Goal: Task Accomplishment & Management: Manage account settings

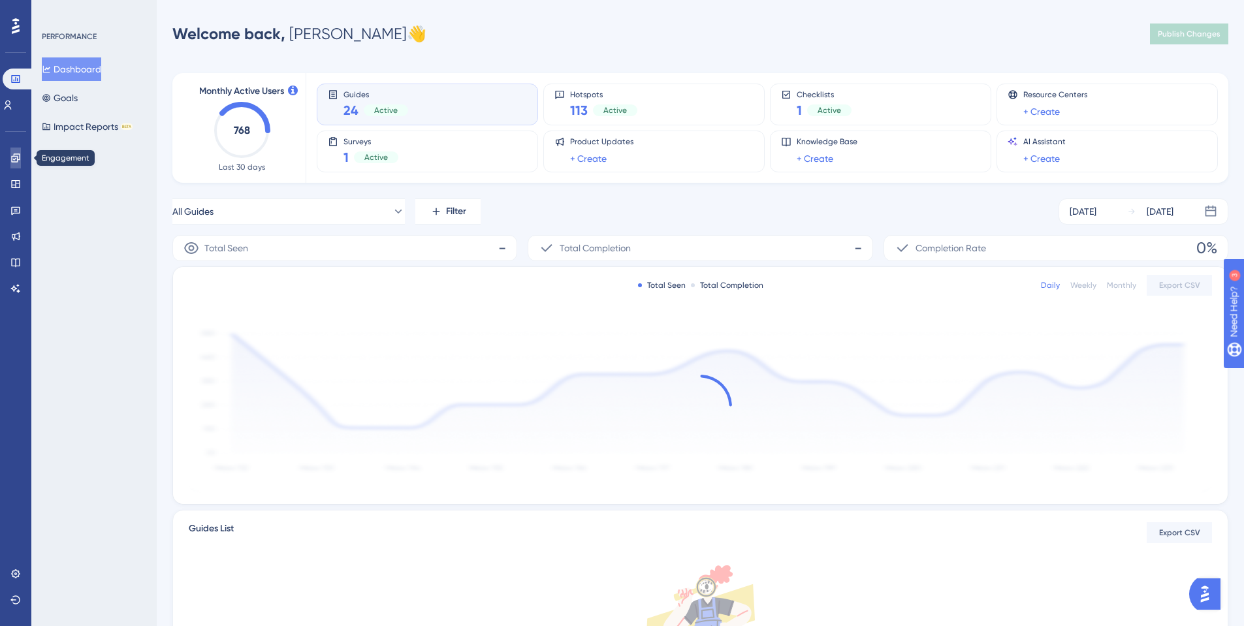
click at [21, 154] on link at bounding box center [15, 158] width 10 height 21
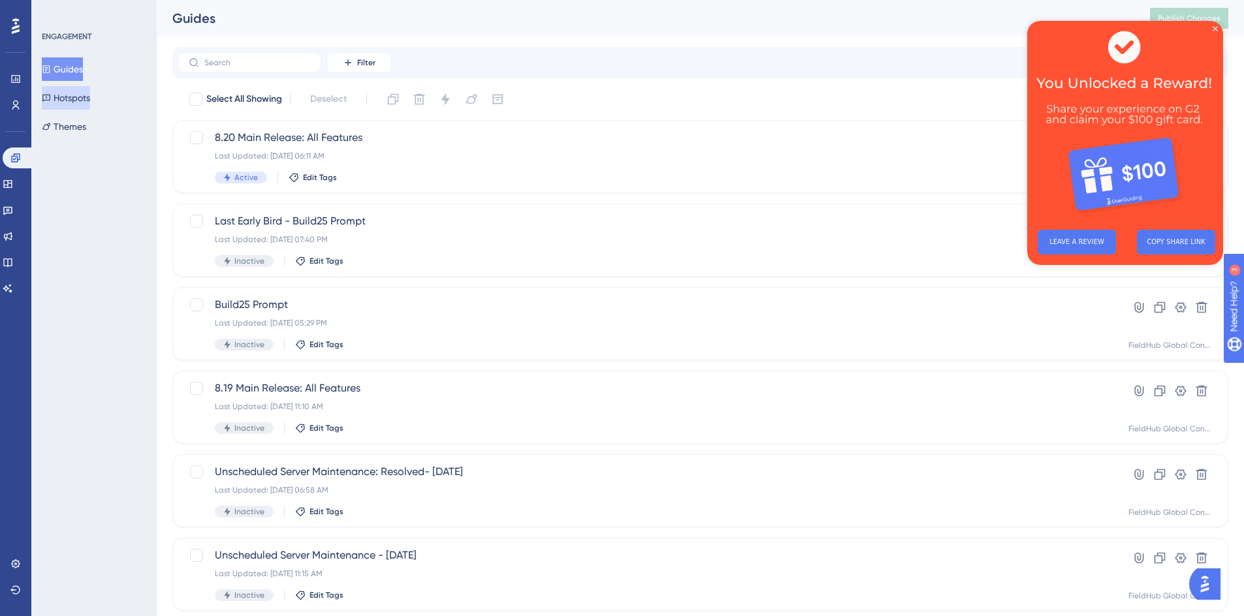
click at [90, 103] on button "Hotspots" at bounding box center [66, 98] width 48 height 24
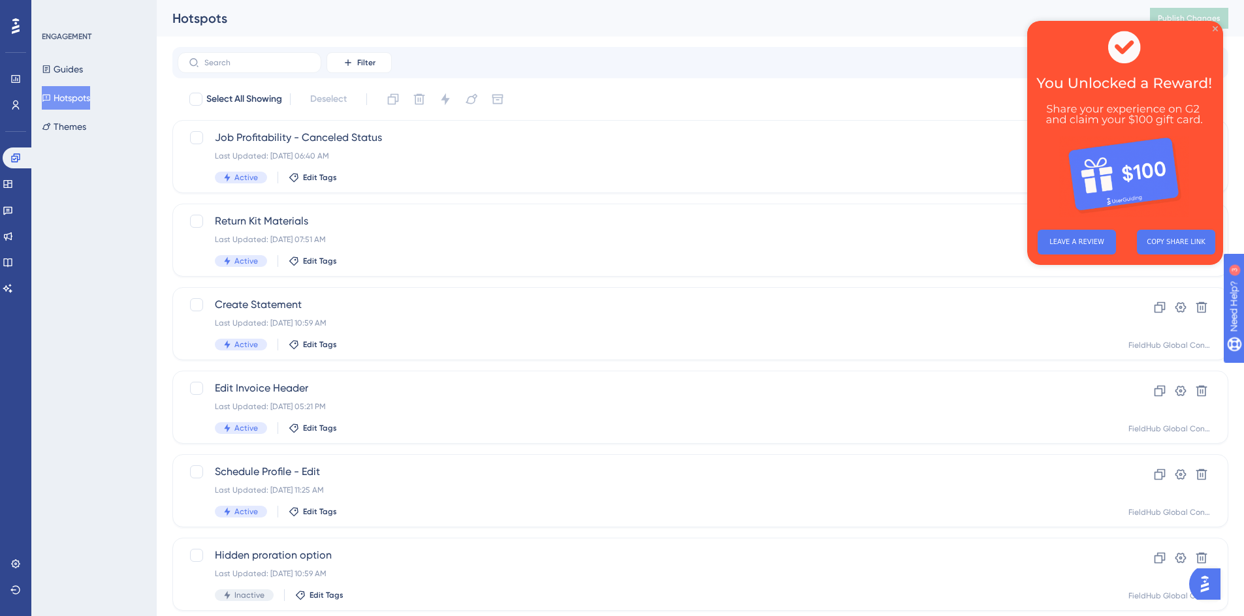
click at [1216, 29] on icon "Close Preview" at bounding box center [1215, 28] width 5 height 5
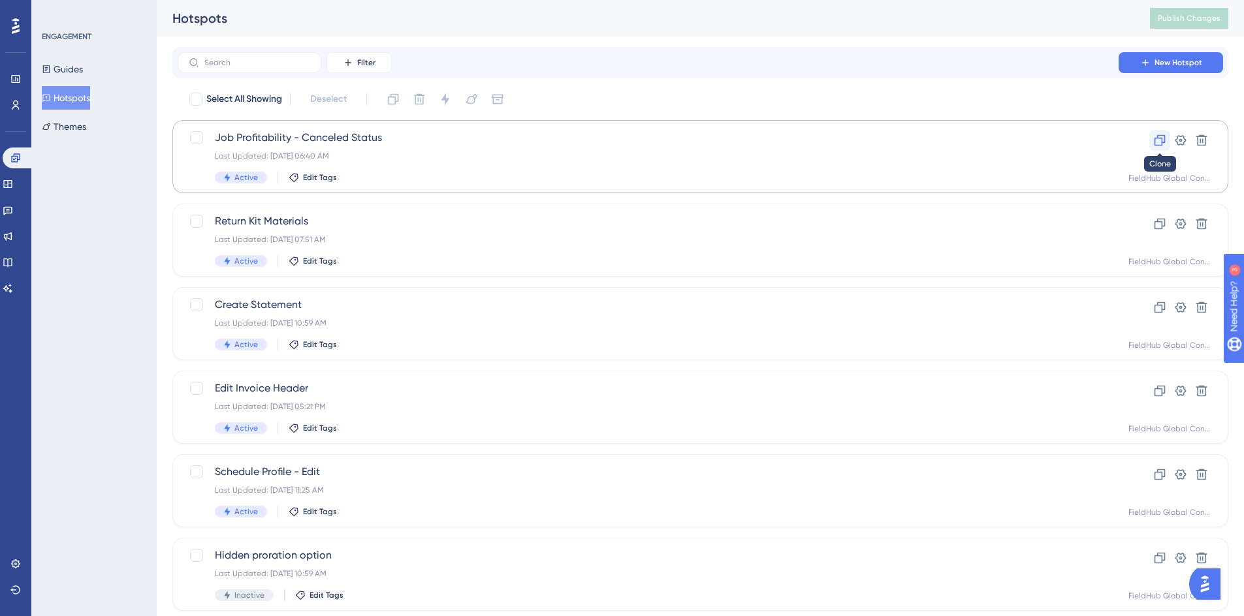
click at [1161, 143] on icon at bounding box center [1160, 140] width 11 height 11
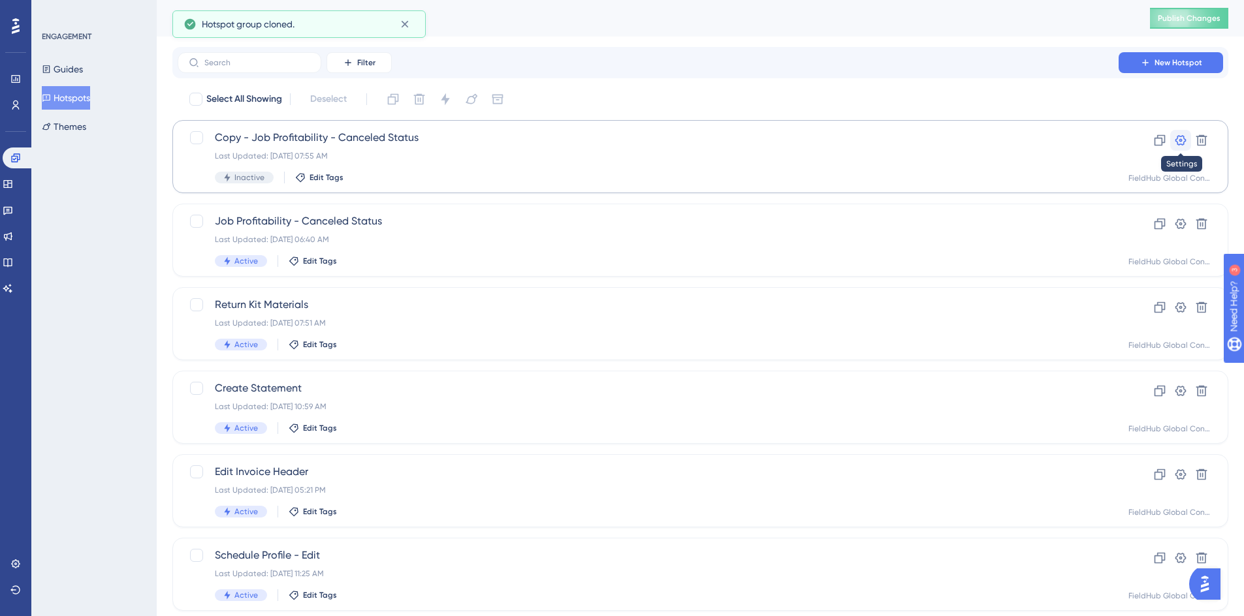
click at [1179, 141] on icon at bounding box center [1180, 140] width 11 height 10
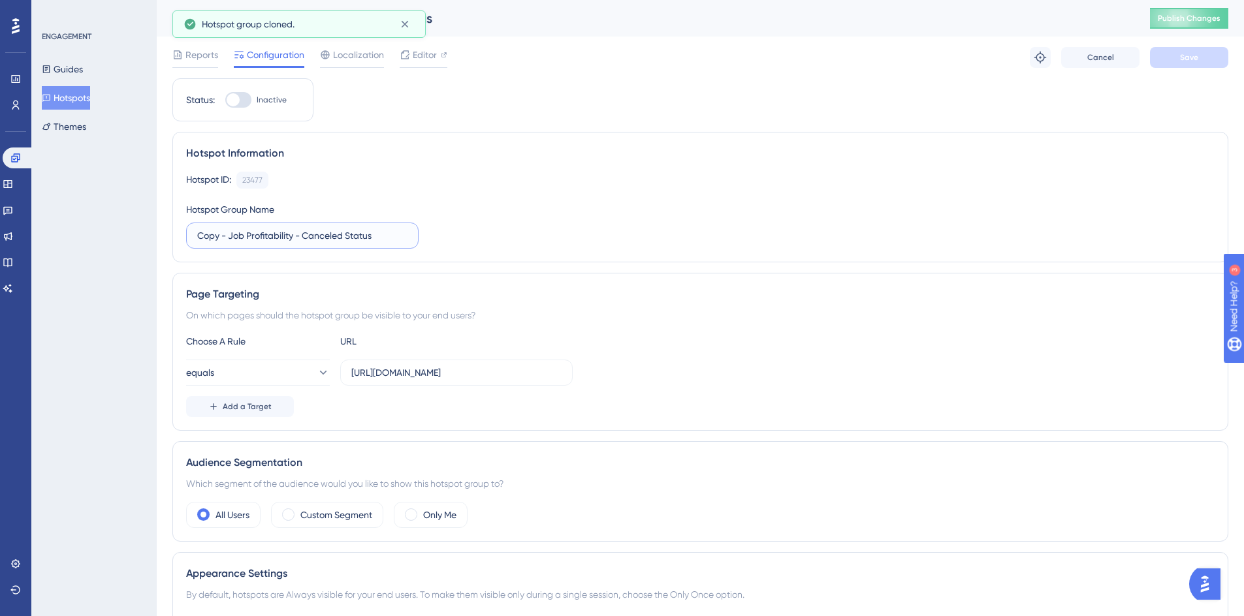
click at [248, 235] on input "Copy - Job Profitability - Canceled Status" at bounding box center [302, 236] width 210 height 14
drag, startPoint x: 295, startPoint y: 236, endPoint x: 151, endPoint y: 236, distance: 143.7
click at [157, 236] on div "Performance Users Engagement Widgets Feedback Product Updates Knowledge Base AI…" at bounding box center [700, 488] width 1087 height 977
drag, startPoint x: 273, startPoint y: 235, endPoint x: 451, endPoint y: 255, distance: 179.4
click at [451, 255] on div "Hotspot Information Hotspot ID: 23477 Copy Hotspot Group Name Edit RMR Group - …" at bounding box center [700, 197] width 1056 height 131
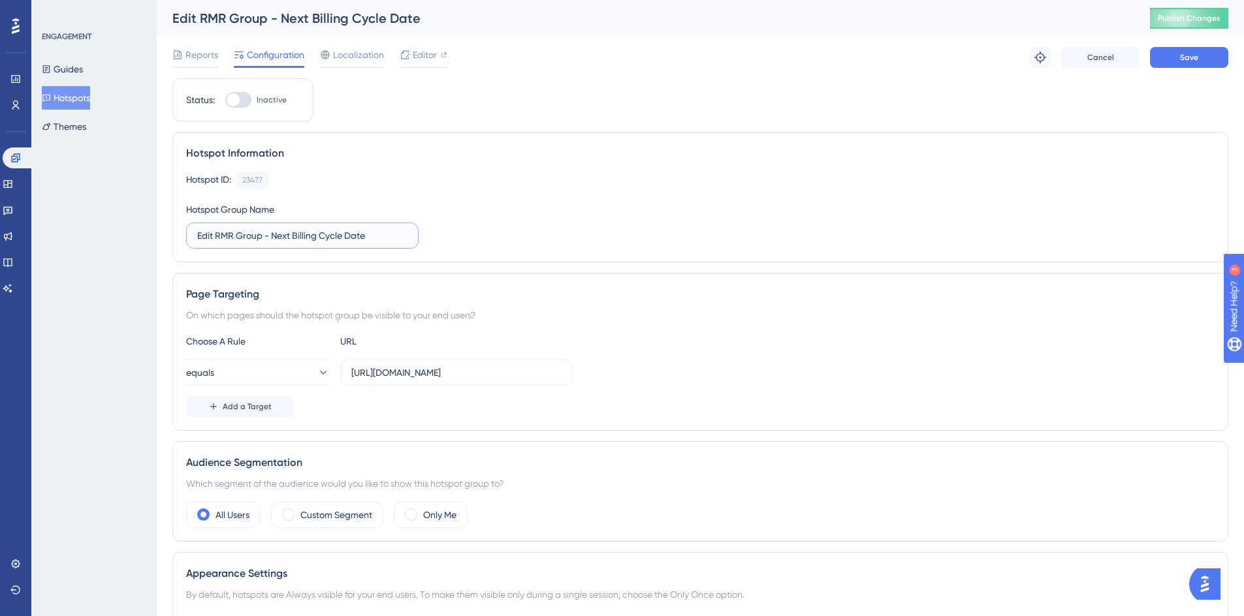
type input "Edit RMR Group - Next Billing Cycle Date"
click at [444, 371] on input "https://crm.fieldhub.com/reports/job-profitability/" at bounding box center [456, 373] width 210 height 14
paste input "curring-billing/groups/224/edit"
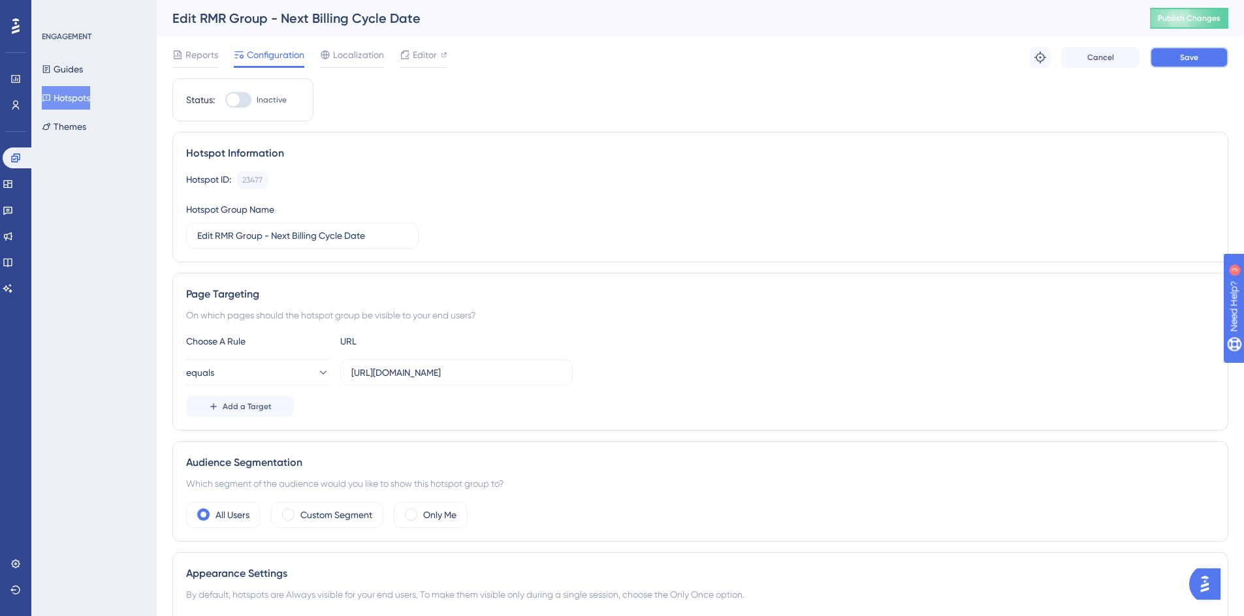
click at [1207, 57] on button "Save" at bounding box center [1189, 57] width 78 height 21
click at [304, 377] on button "equals" at bounding box center [258, 373] width 144 height 26
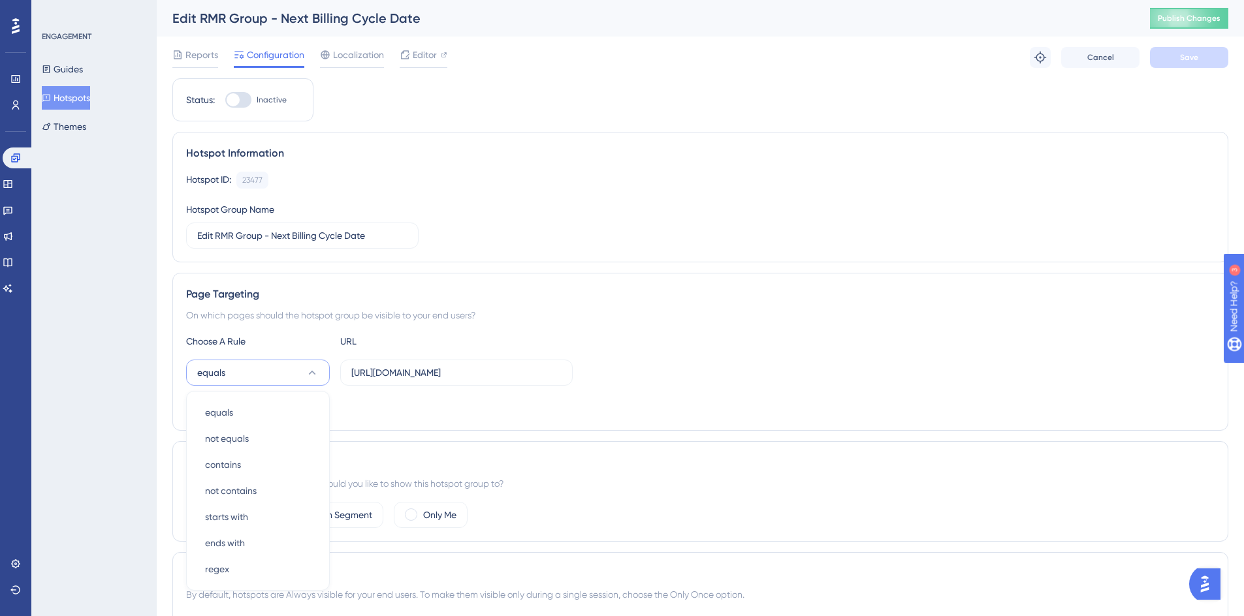
scroll to position [183, 0]
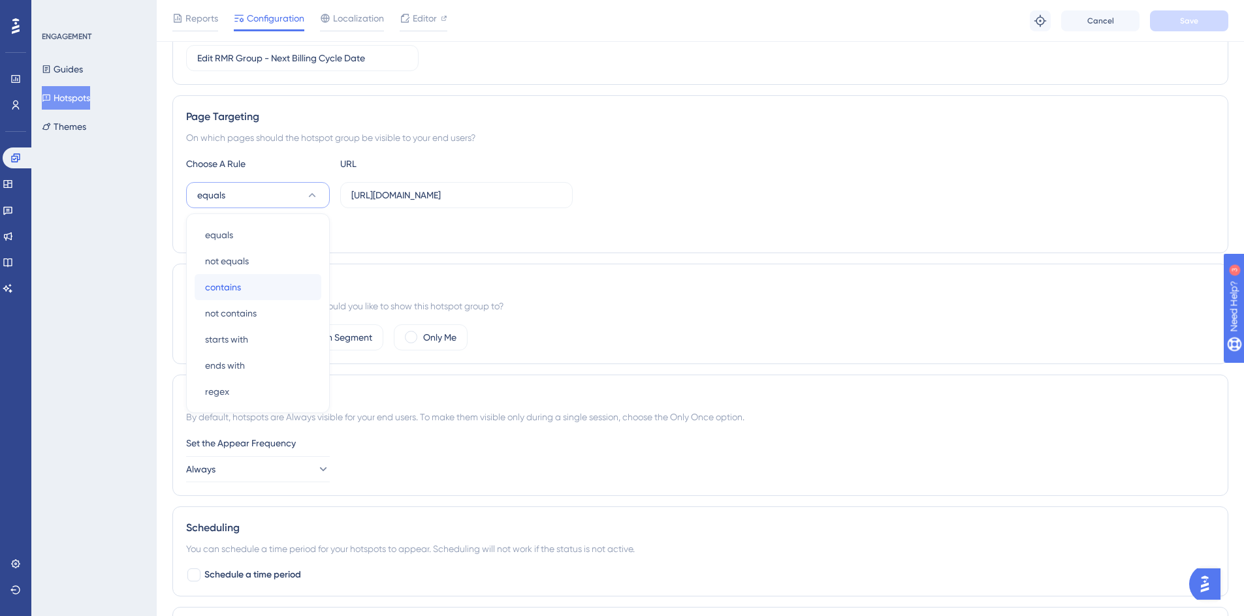
click at [249, 294] on div "contains contains" at bounding box center [258, 287] width 106 height 26
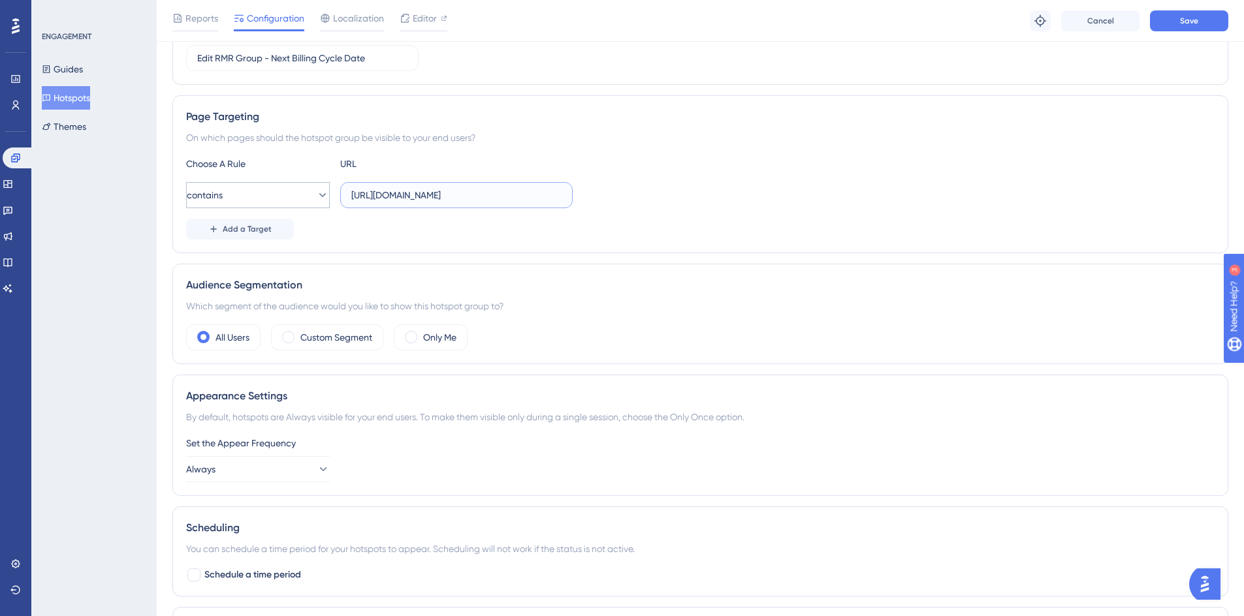
drag, startPoint x: 458, startPoint y: 193, endPoint x: 285, endPoint y: 195, distance: 173.1
click at [285, 195] on div "contains https://crm.fieldhub.com/recurring-billing/groups/224/edit/" at bounding box center [379, 195] width 387 height 26
drag, startPoint x: 502, startPoint y: 196, endPoint x: 536, endPoint y: 198, distance: 34.0
click at [536, 198] on input "/recurring-billing/groups/224/edit/" at bounding box center [456, 195] width 210 height 14
type input "/recurring-billing/groups/"
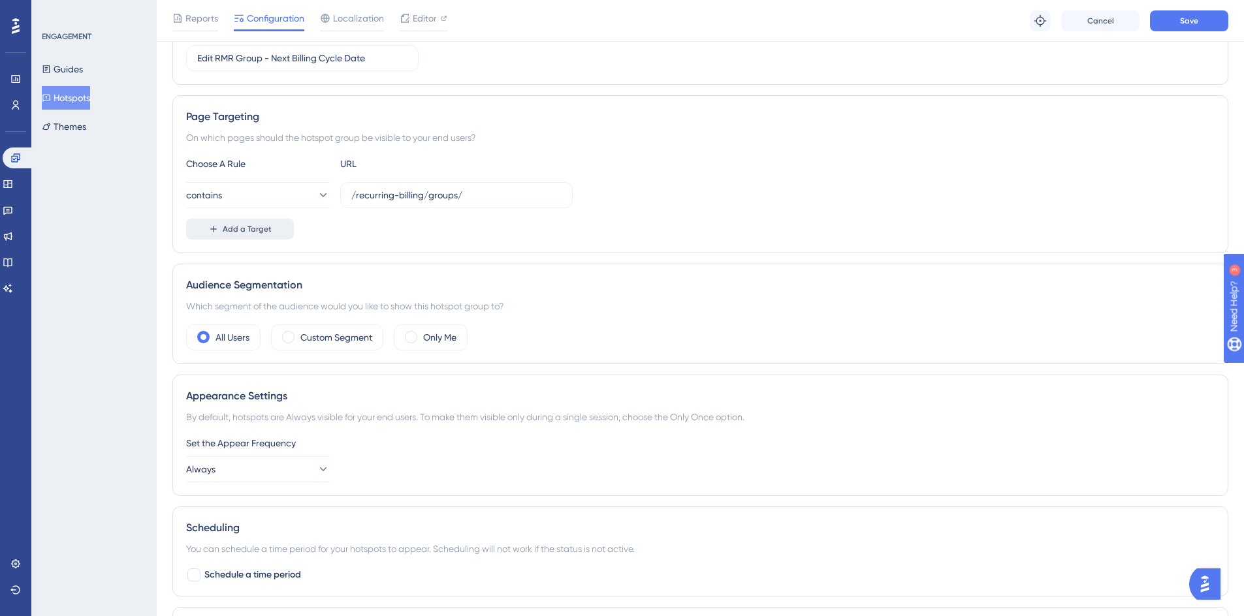
click at [260, 227] on span "Add a Target" at bounding box center [247, 229] width 49 height 10
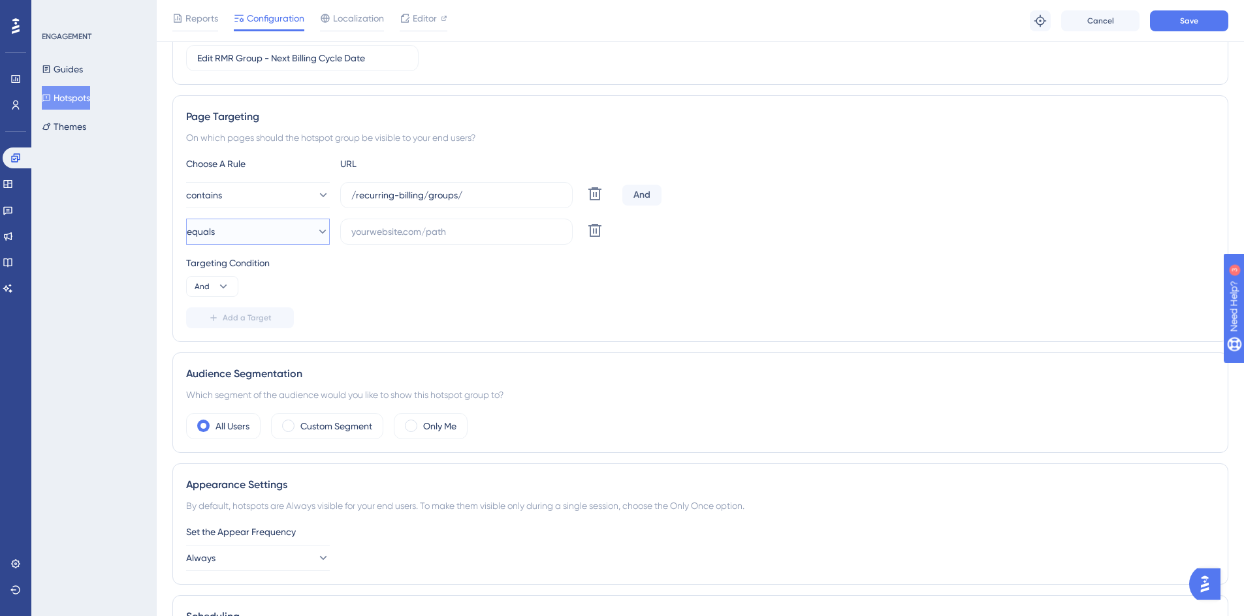
click at [252, 234] on button "equals" at bounding box center [258, 232] width 144 height 26
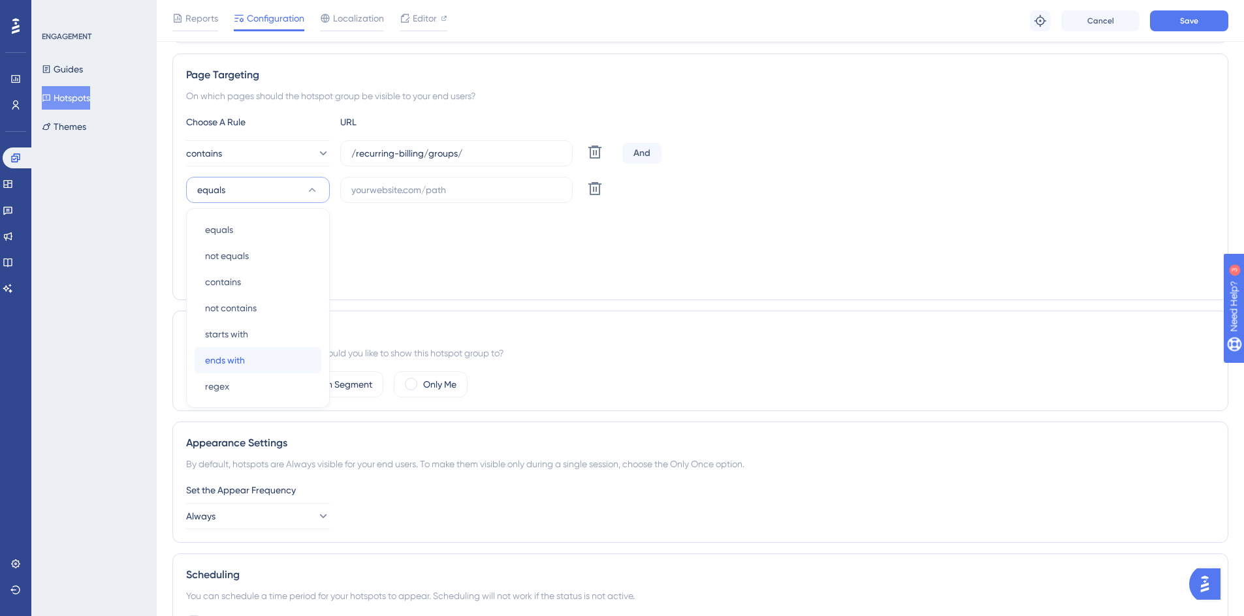
click at [230, 362] on span "ends with" at bounding box center [225, 361] width 40 height 16
click at [373, 196] on input "text" at bounding box center [456, 190] width 210 height 14
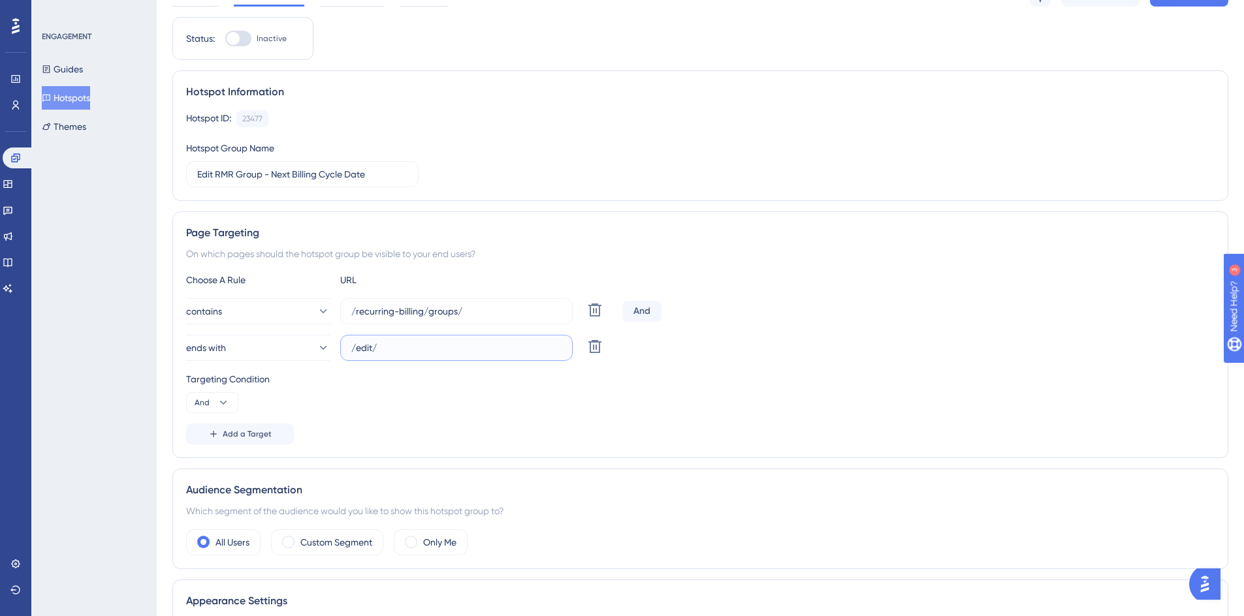
scroll to position [0, 0]
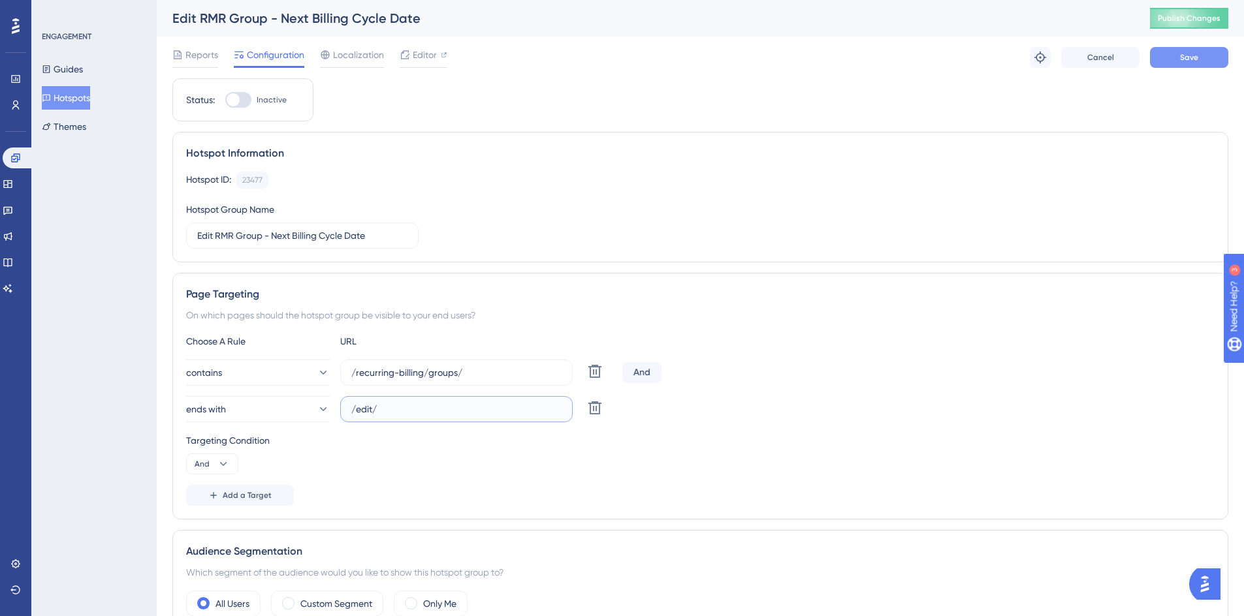
type input "/edit/"
click at [1192, 63] on button "Save" at bounding box center [1189, 57] width 78 height 21
click at [418, 56] on span "Editor" at bounding box center [425, 55] width 24 height 16
click at [411, 56] on div "Editor" at bounding box center [424, 55] width 48 height 16
click at [530, 95] on div "Status: Inactive Hotspot Information Hotspot ID: 23477 Copy Hotspot Group Name …" at bounding box center [700, 561] width 1056 height 966
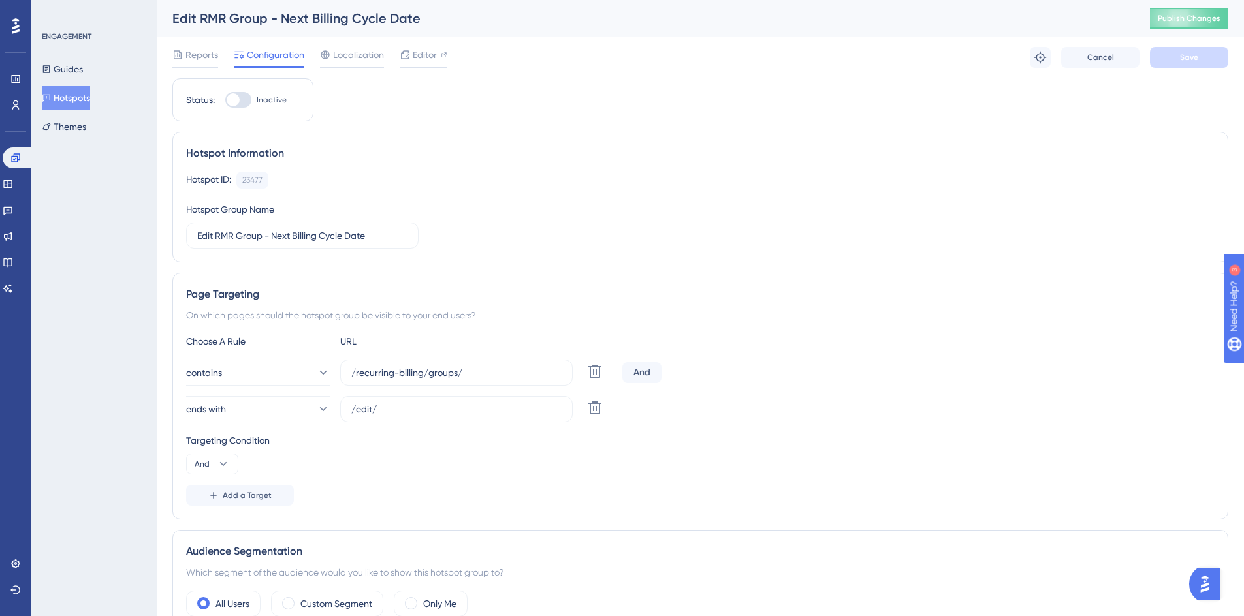
drag, startPoint x: 980, startPoint y: 99, endPoint x: 1155, endPoint y: 48, distance: 182.5
click at [981, 99] on div "Status: Inactive Hotspot Information Hotspot ID: 23477 Copy Hotspot Group Name …" at bounding box center [700, 561] width 1056 height 966
click at [1200, 18] on span "Publish Changes" at bounding box center [1189, 18] width 63 height 10
click at [577, 121] on div "Status: Inactive Hotspot Information Hotspot ID: 23477 Copy Hotspot Group Name …" at bounding box center [700, 561] width 1056 height 966
click at [408, 23] on icon at bounding box center [404, 24] width 13 height 13
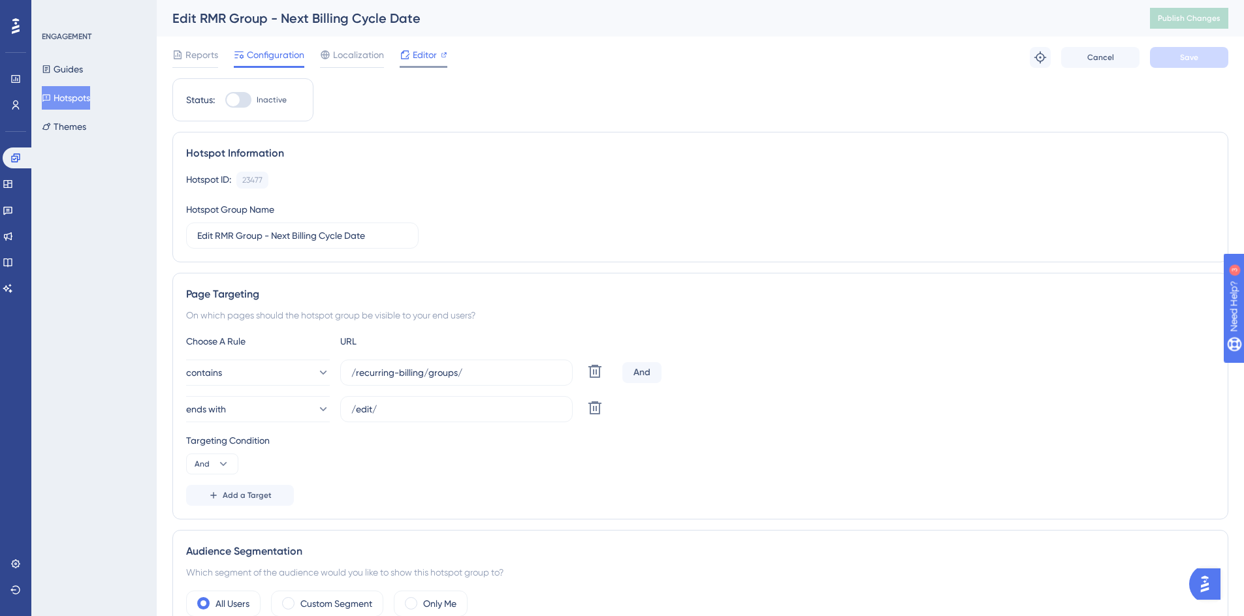
click at [409, 56] on icon at bounding box center [405, 55] width 10 height 10
click at [1211, 18] on span "Publish Changes" at bounding box center [1189, 18] width 63 height 10
click at [236, 102] on div at bounding box center [233, 99] width 13 height 13
click at [225, 101] on input "Inactive" at bounding box center [225, 100] width 1 height 1
checkbox input "true"
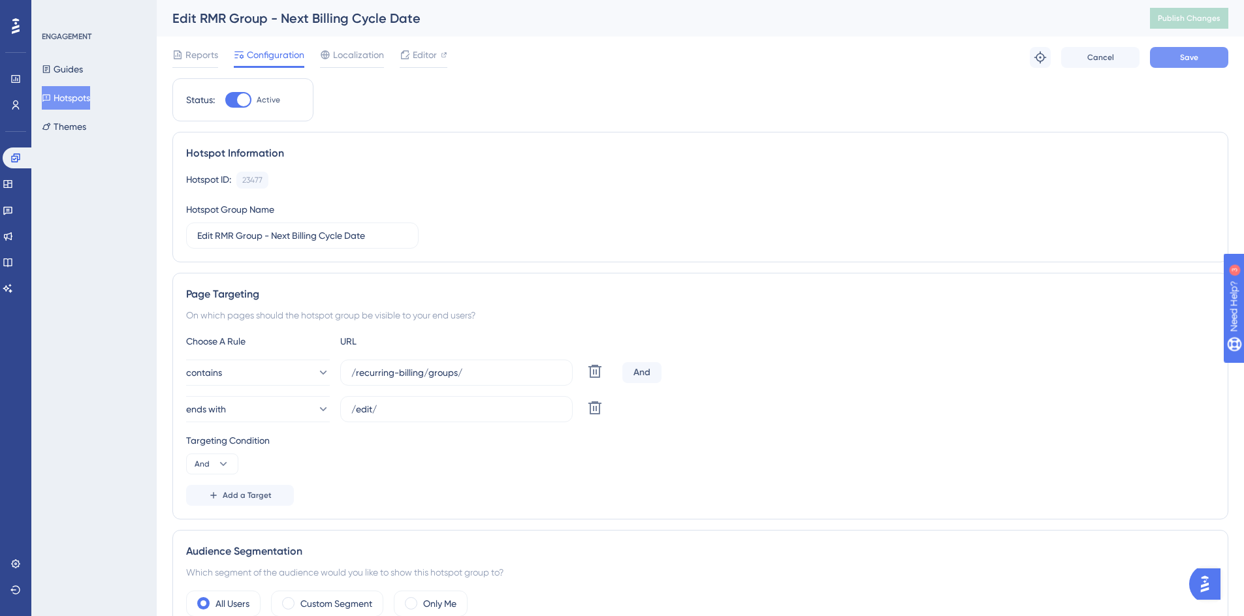
click at [1168, 54] on button "Save" at bounding box center [1189, 57] width 78 height 21
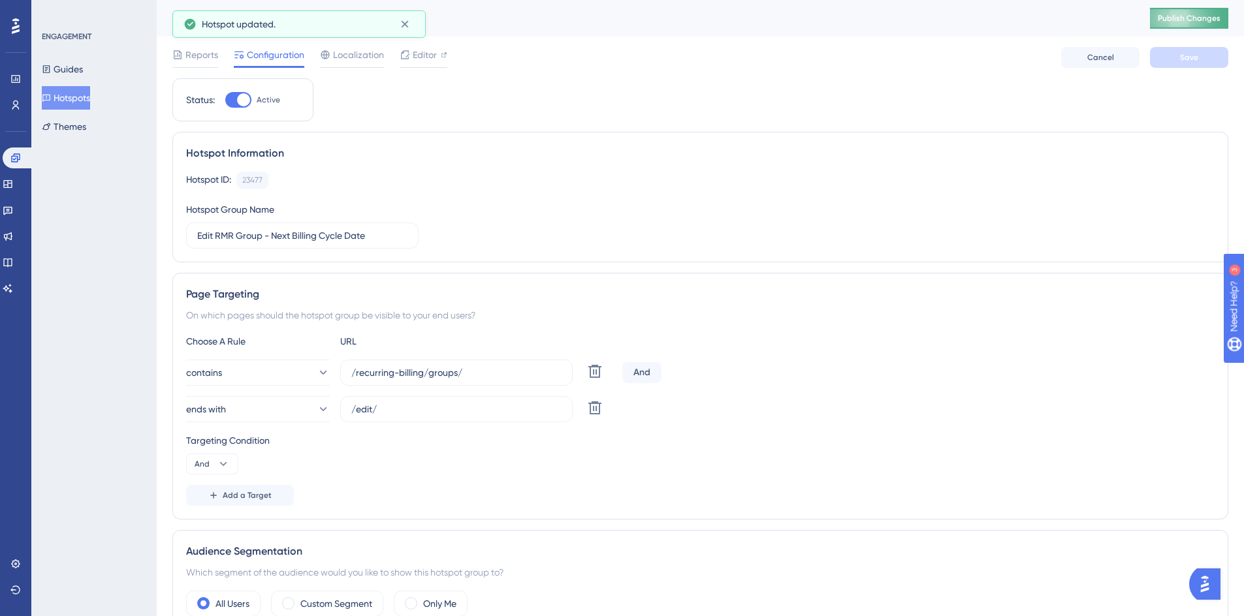
click at [1211, 19] on span "Publish Changes" at bounding box center [1189, 18] width 63 height 10
click at [430, 61] on span "Editor" at bounding box center [425, 55] width 24 height 16
click at [790, 93] on div "Status: Active Hotspot Information Hotspot ID: 23477 Copy Hotspot Group Name Ed…" at bounding box center [700, 561] width 1056 height 966
click at [185, 53] on span "Reports" at bounding box center [201, 55] width 33 height 16
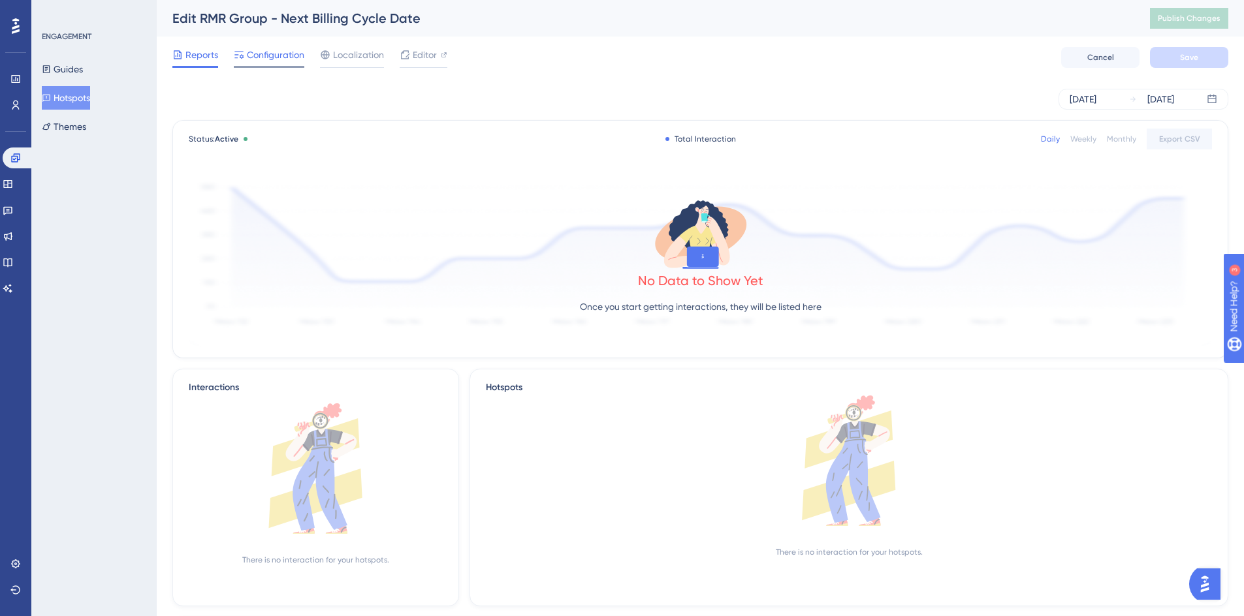
click at [268, 56] on span "Configuration" at bounding box center [275, 55] width 57 height 16
